Goal: Use online tool/utility: Utilize a website feature to perform a specific function

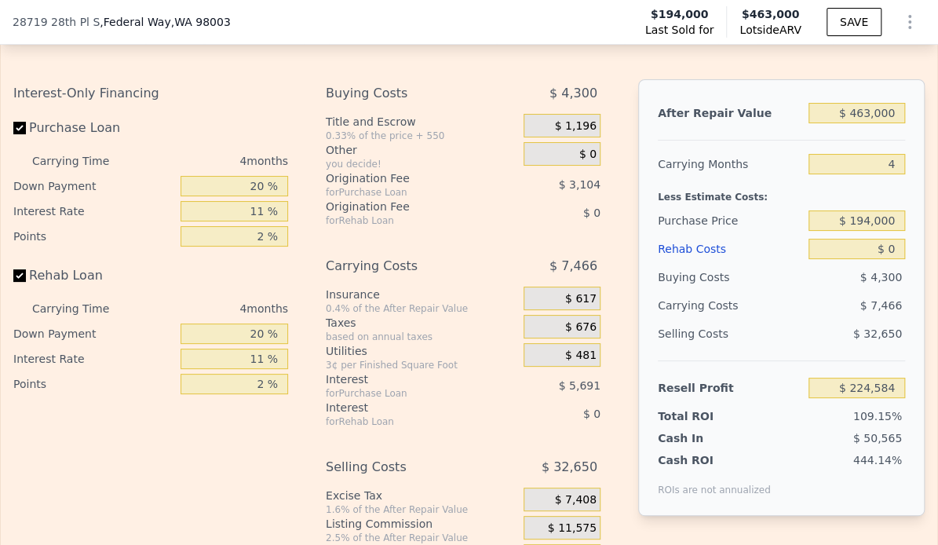
scroll to position [2495, 0]
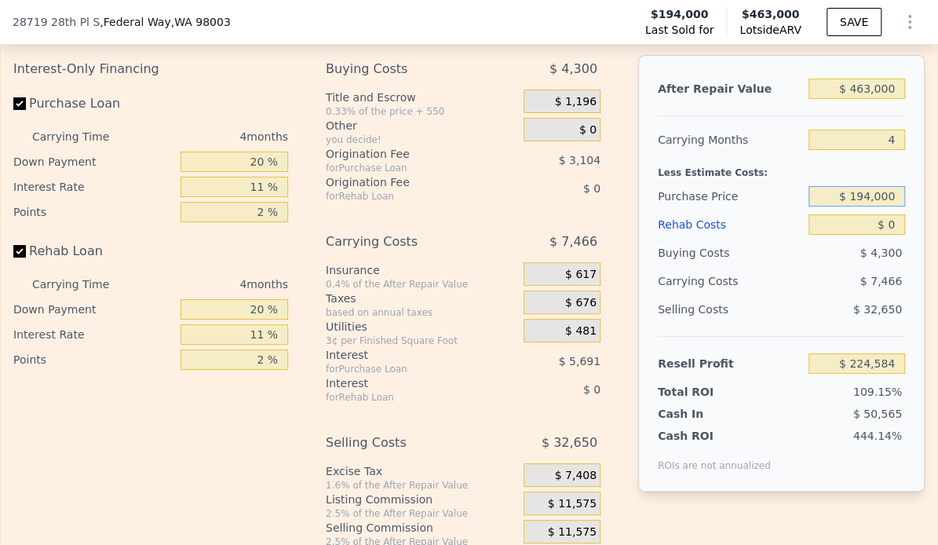
click at [898, 196] on input "$ 194,000" at bounding box center [857, 196] width 97 height 20
type input "$ 1"
type input "$ 300,000"
type input "$ 113,427"
click at [895, 228] on input "$ 0" at bounding box center [857, 224] width 97 height 20
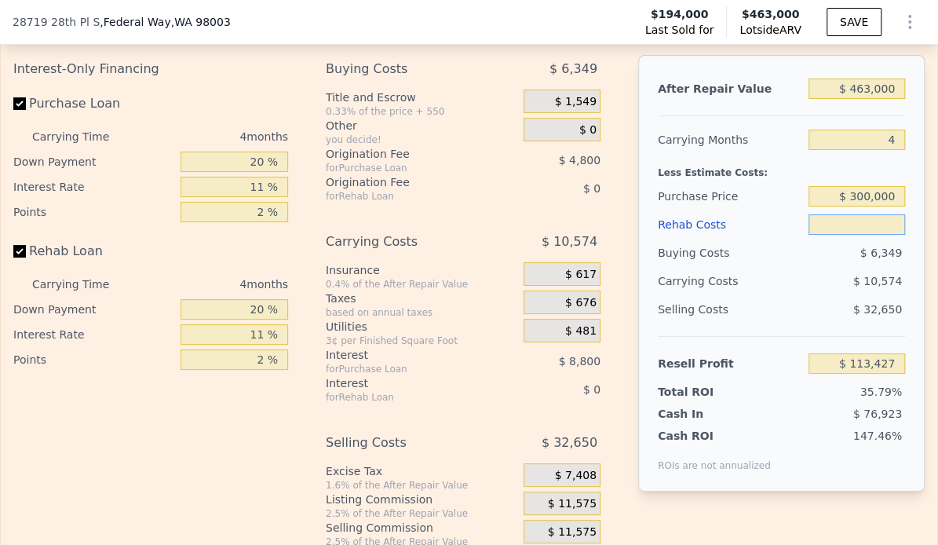
type input "$ 8"
type input "$ 113,419"
type input "$ 80"
type input "$ 113,342"
type input "$ 800"
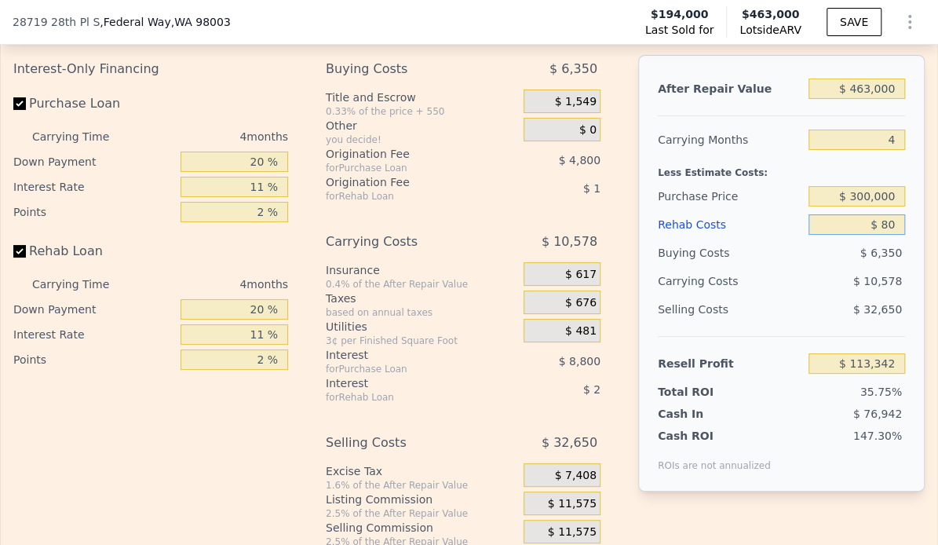
type input "$ 112,590"
type input "$ 80,000"
type input "$ 29,799"
click at [897, 198] on input "$ 300,000" at bounding box center [857, 196] width 97 height 20
click at [867, 197] on input "$ 300,000" at bounding box center [857, 196] width 97 height 20
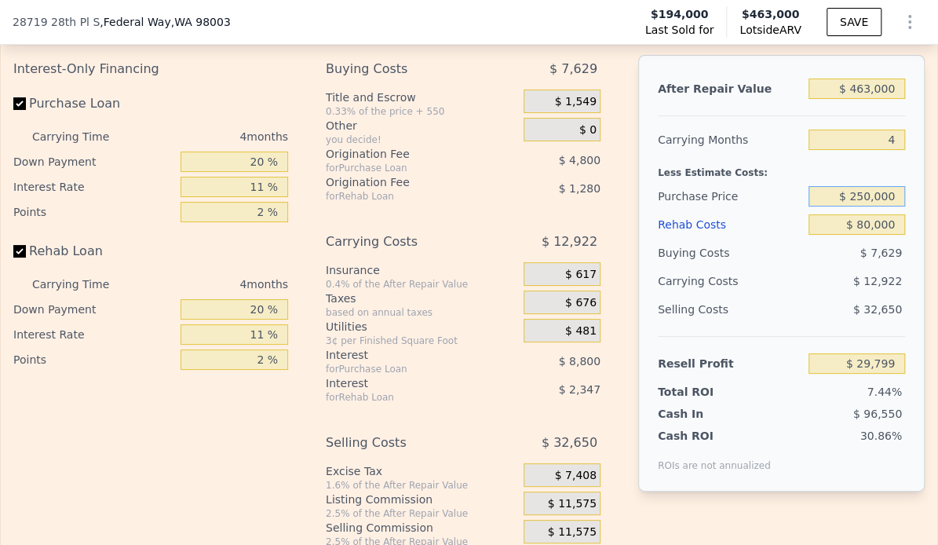
type input "$ 250,000"
type input "$ 82,233"
click at [784, 276] on div "$ 11,454" at bounding box center [831, 281] width 152 height 28
type input "$ 0"
type input "$ 224,584"
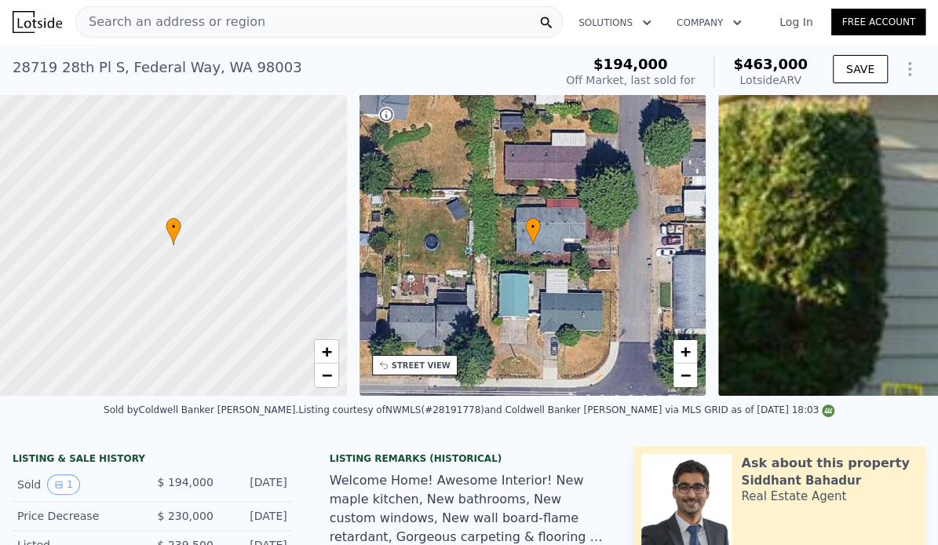
scroll to position [0, 0]
click at [910, 66] on icon "Show Options" at bounding box center [910, 69] width 19 height 19
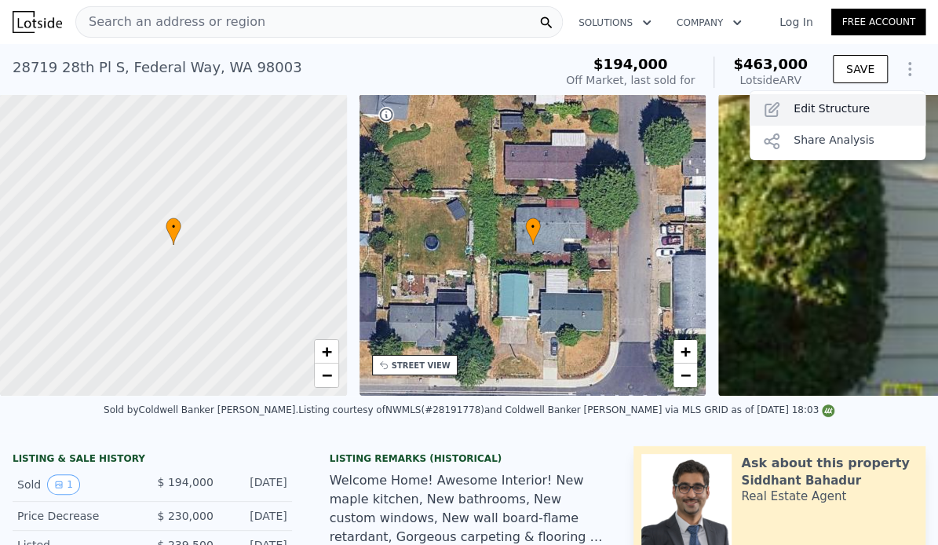
click at [867, 108] on div "Edit Structure" at bounding box center [838, 109] width 176 height 31
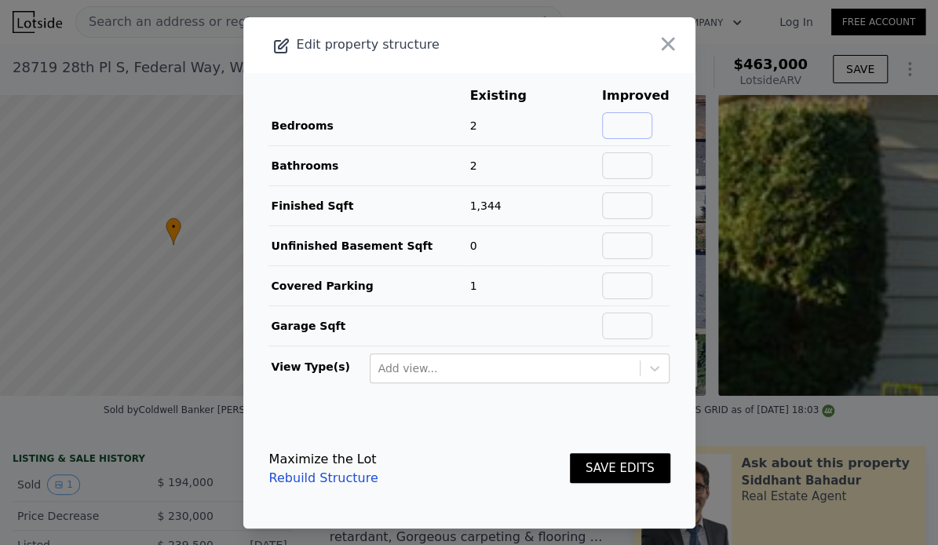
click at [646, 123] on input "text" at bounding box center [627, 125] width 50 height 27
type input "3"
click at [621, 166] on input "text" at bounding box center [627, 165] width 50 height 27
type input "2"
click at [616, 466] on button "SAVE EDITS" at bounding box center [620, 468] width 101 height 31
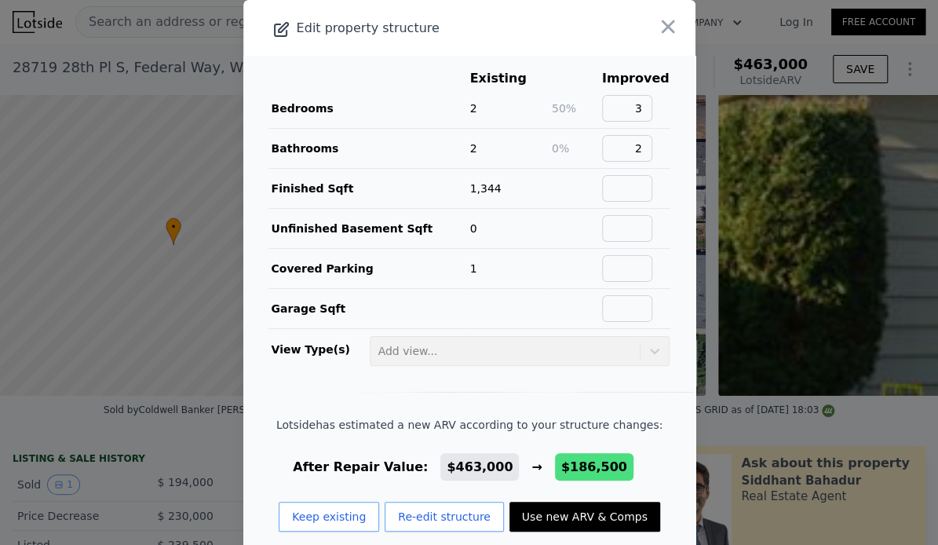
click at [564, 520] on button "Use new ARV & Comps" at bounding box center [585, 517] width 151 height 30
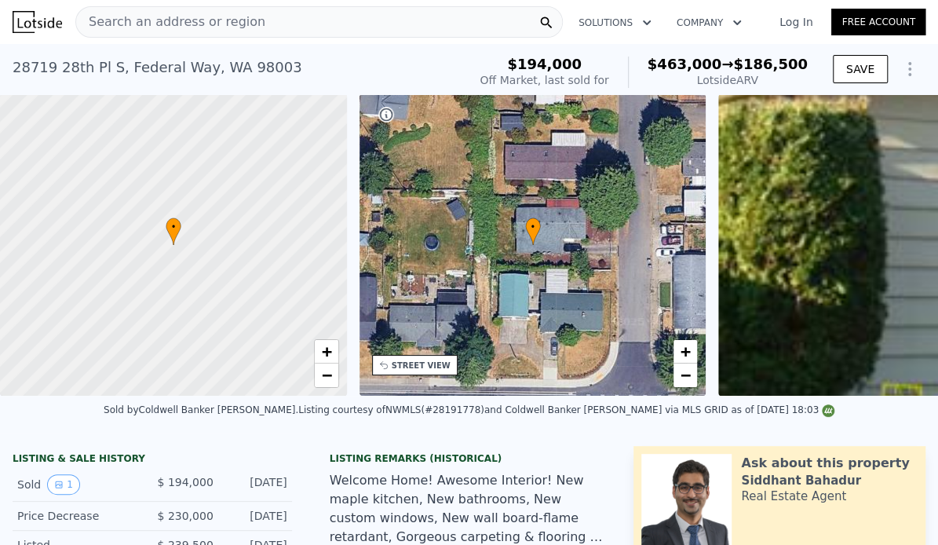
type input "$ 186,500"
type input "-$ 32,379"
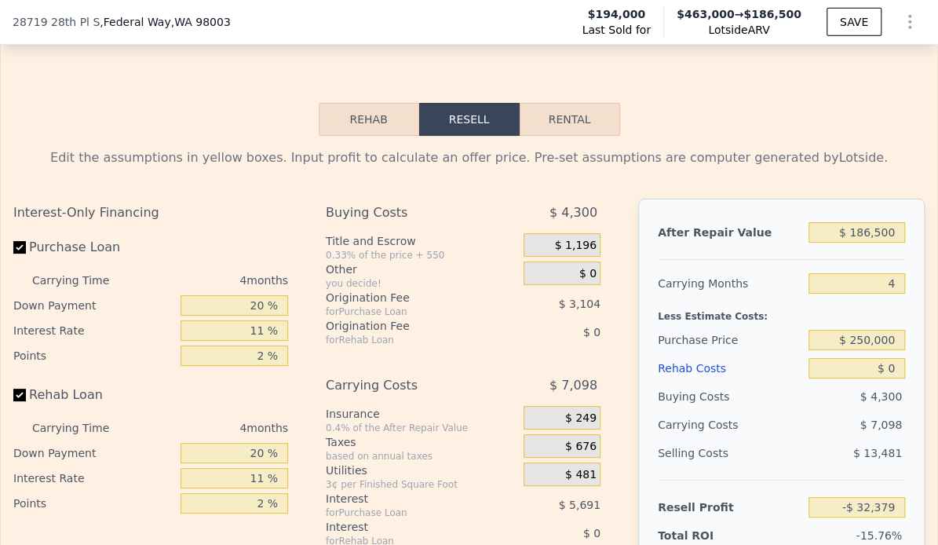
scroll to position [2350, 0]
